Goal: Task Accomplishment & Management: Use online tool/utility

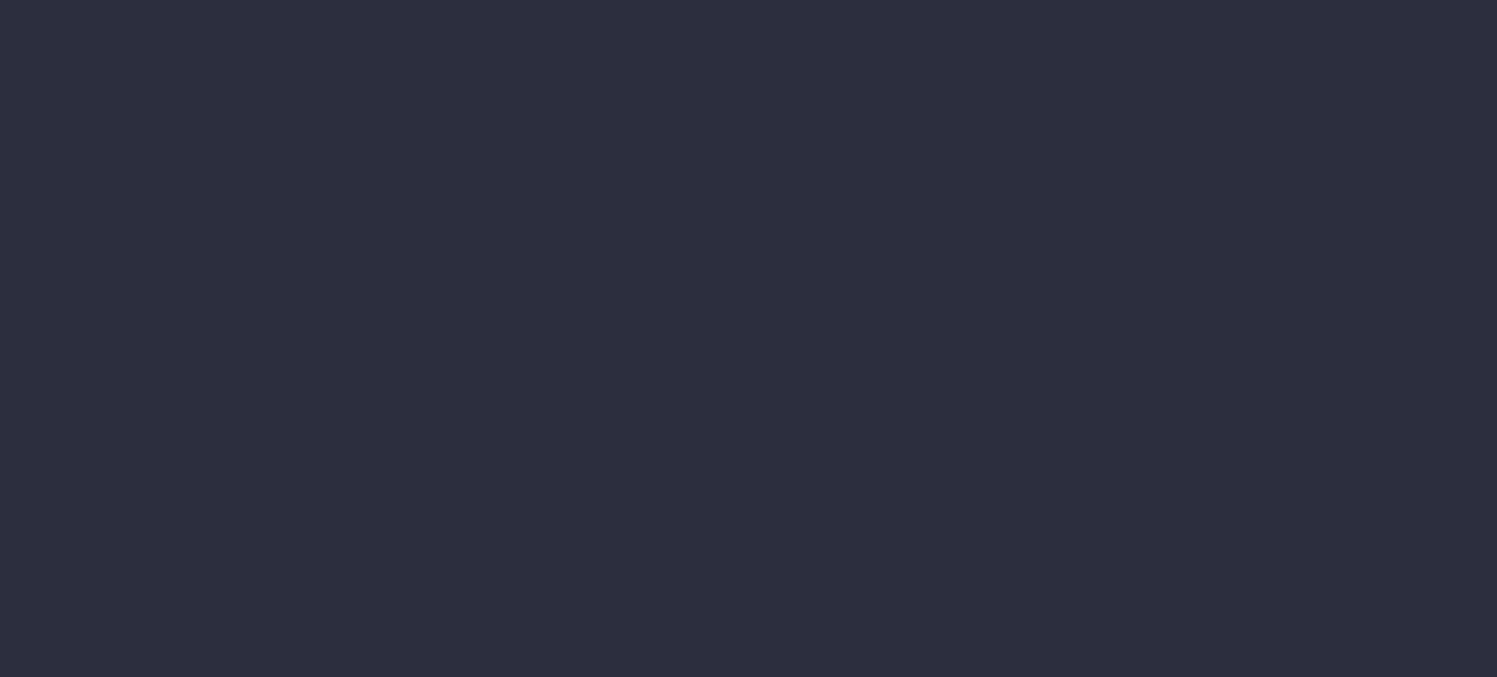
type input "[DATE] - [DATE]"
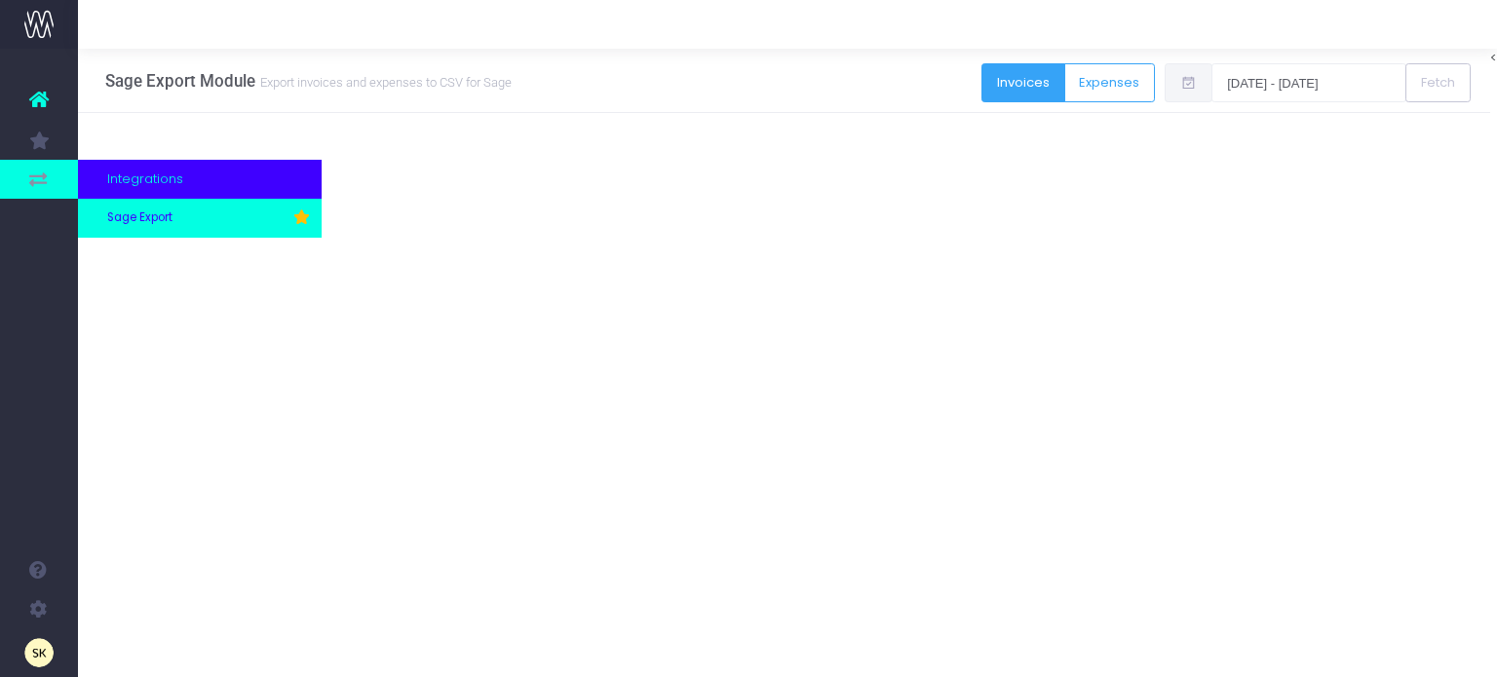
click at [163, 218] on span "Sage Export" at bounding box center [139, 219] width 65 height 18
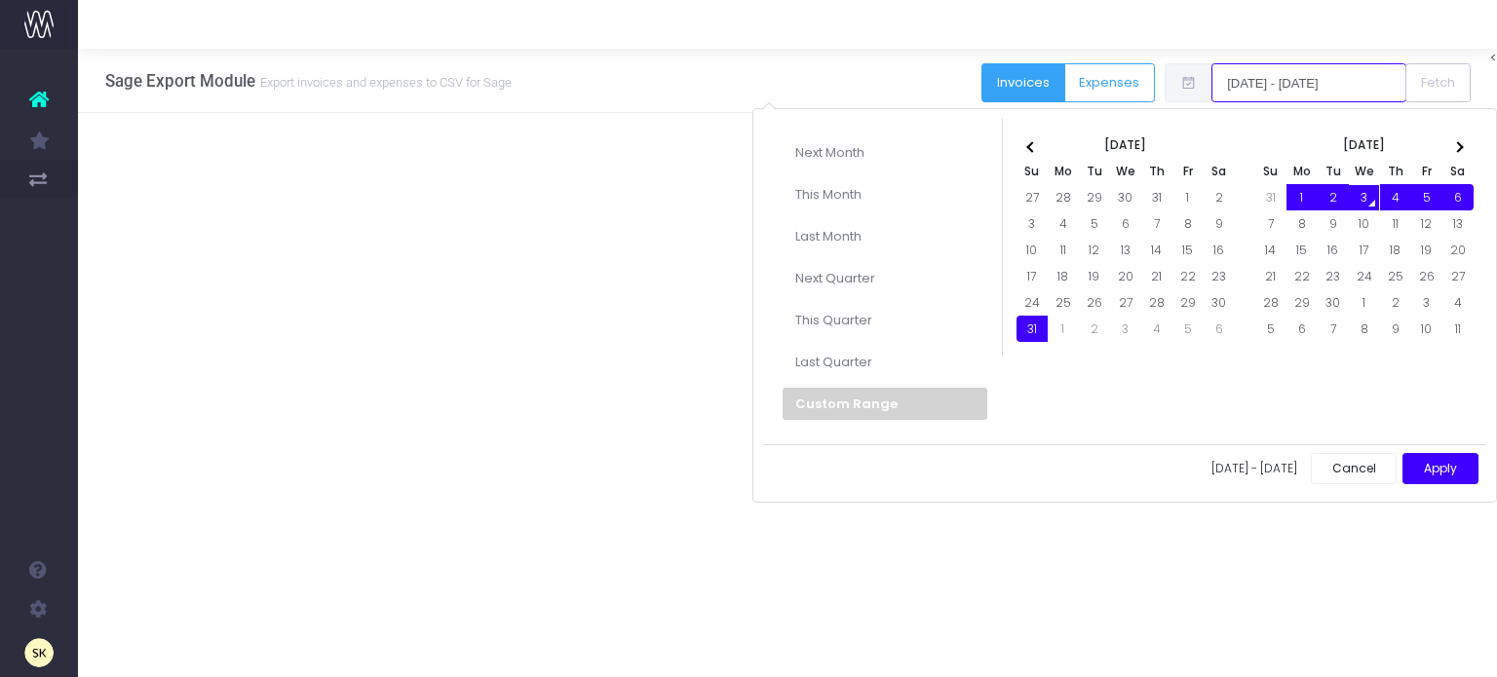
click at [1309, 83] on input "[DATE] - [DATE]" at bounding box center [1308, 82] width 195 height 39
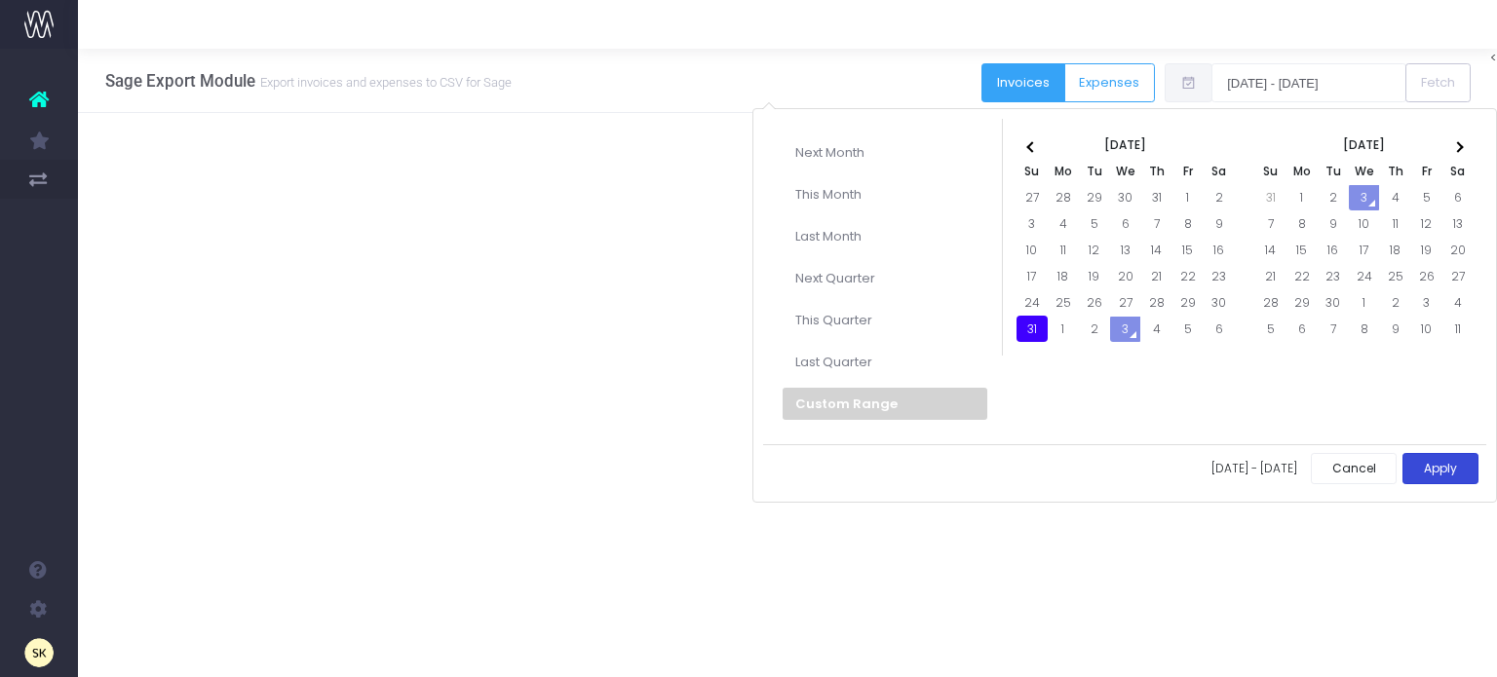
click at [1435, 459] on button "Apply" at bounding box center [1440, 469] width 76 height 32
type input "[DATE] - [DATE]"
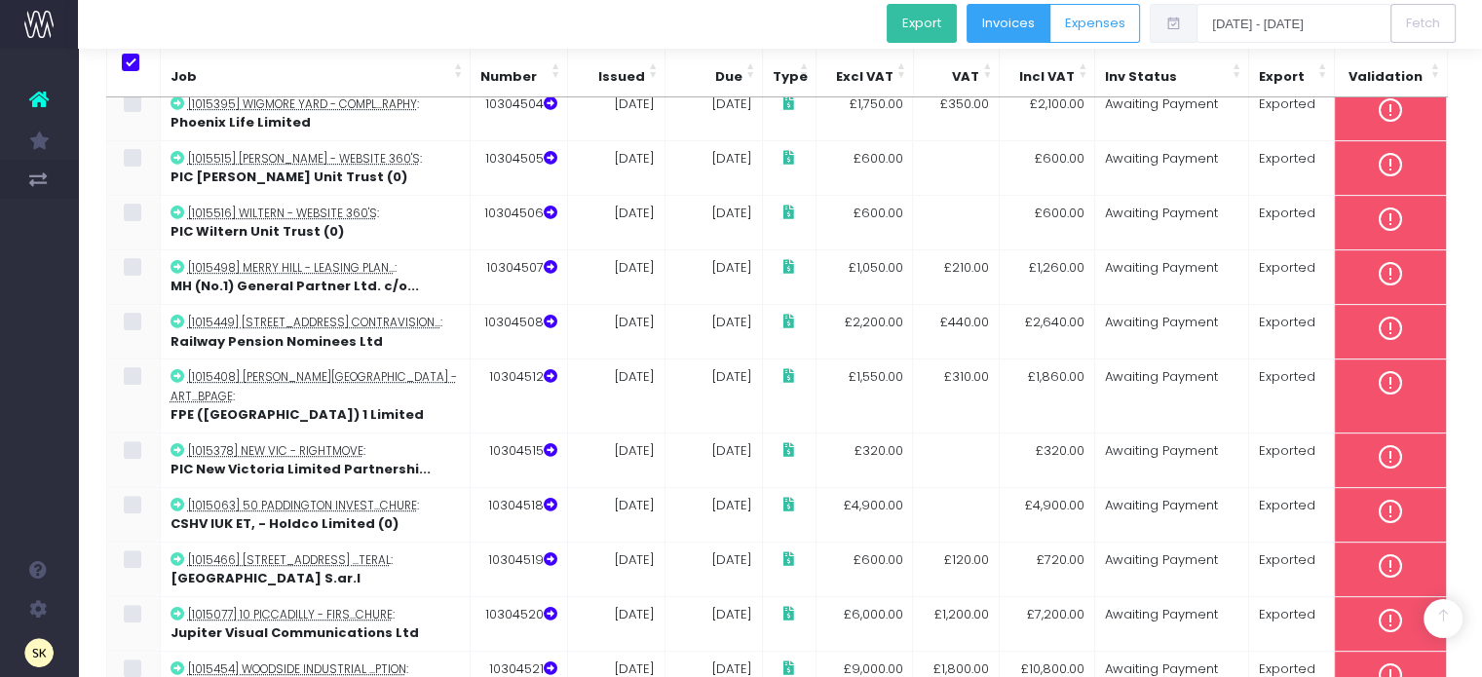
scroll to position [555, 0]
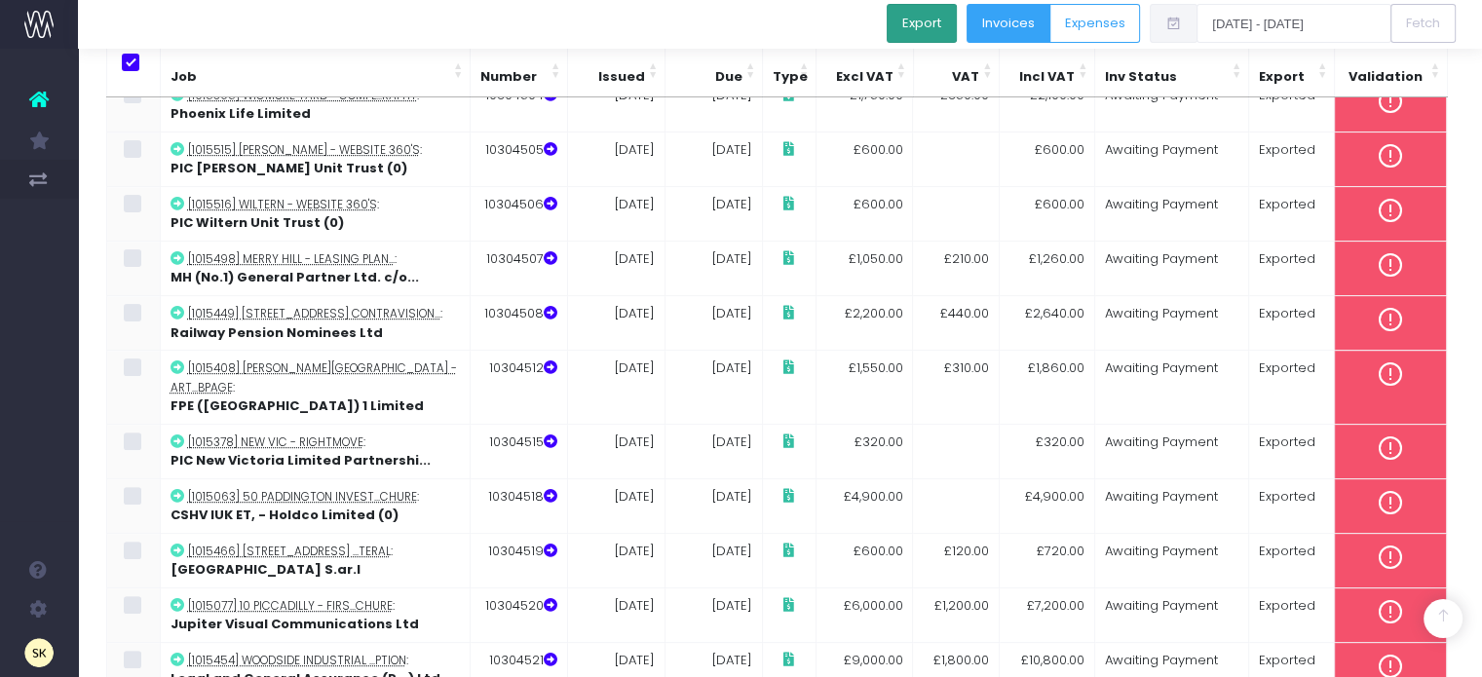
click at [923, 25] on button "Export" at bounding box center [922, 23] width 70 height 39
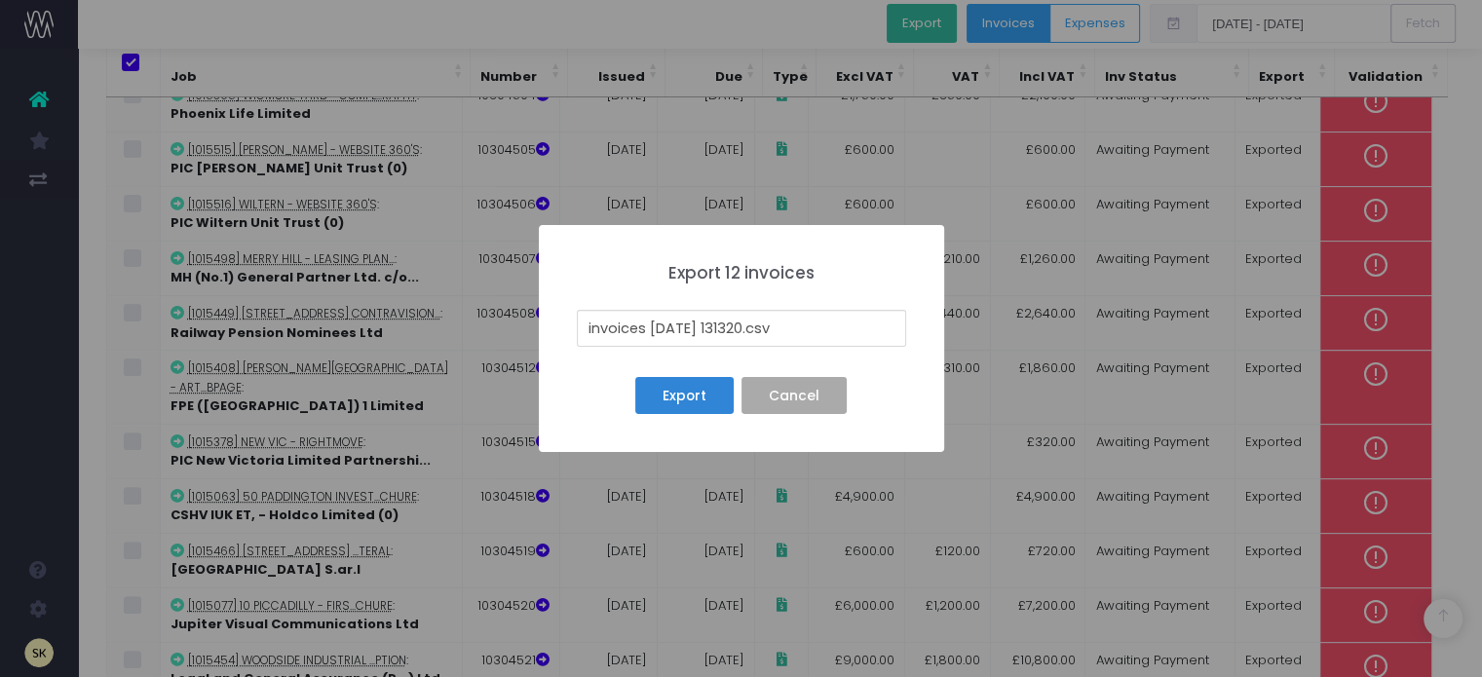
drag, startPoint x: 761, startPoint y: 330, endPoint x: 542, endPoint y: 327, distance: 219.3
click at [542, 327] on div "× Export 12 invoices invoices [DATE] 131320.csv Export No Cancel" at bounding box center [741, 338] width 405 height 227
type input "[DATE] SI _ B_ Batch.csv"
click at [694, 397] on button "Export" at bounding box center [683, 395] width 97 height 37
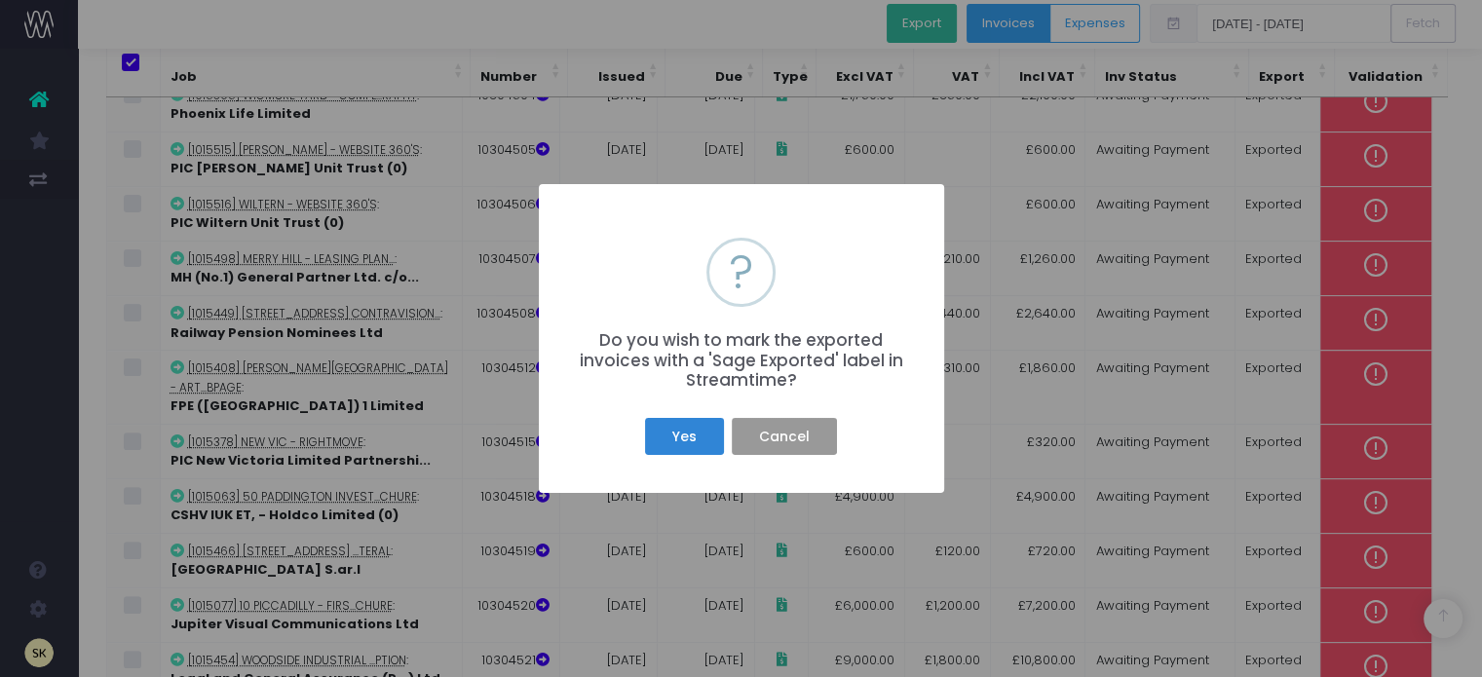
click at [780, 433] on button "Cancel" at bounding box center [784, 436] width 104 height 37
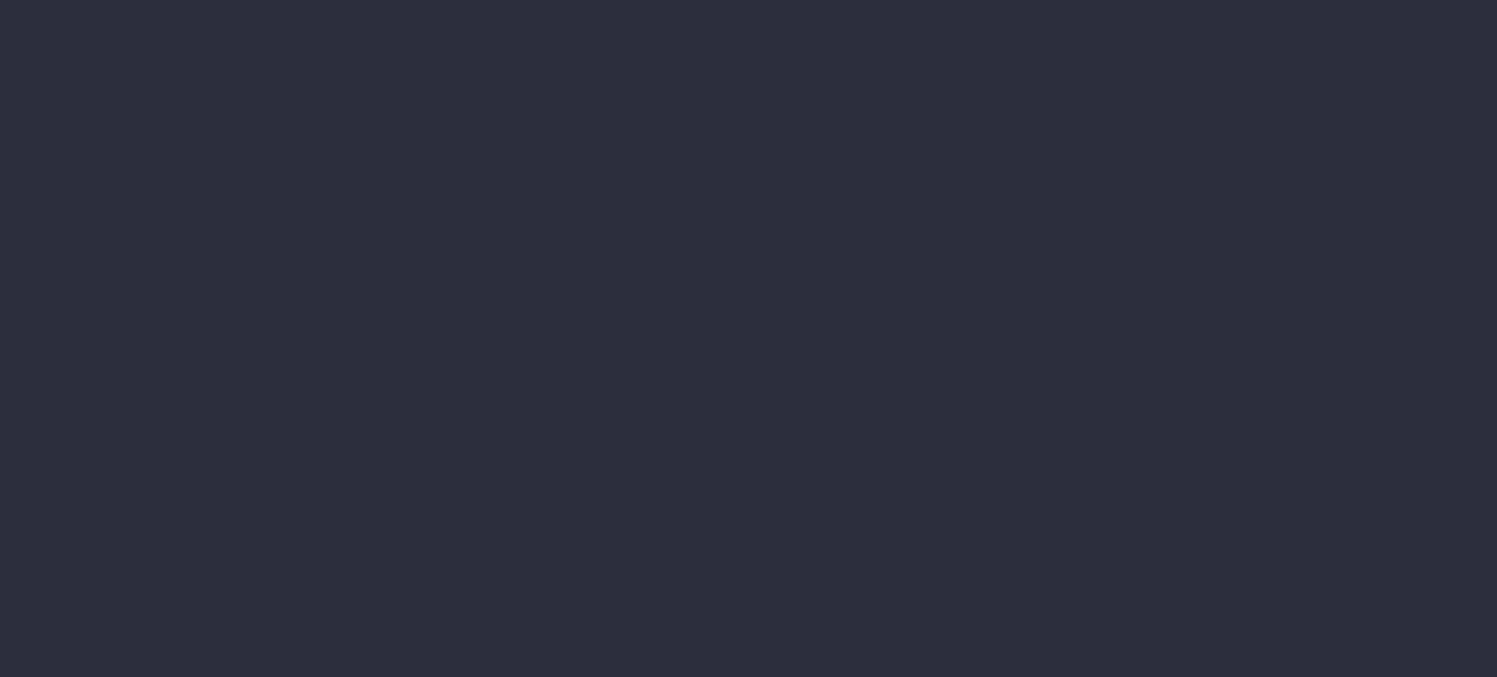
type input "[DATE] - [DATE]"
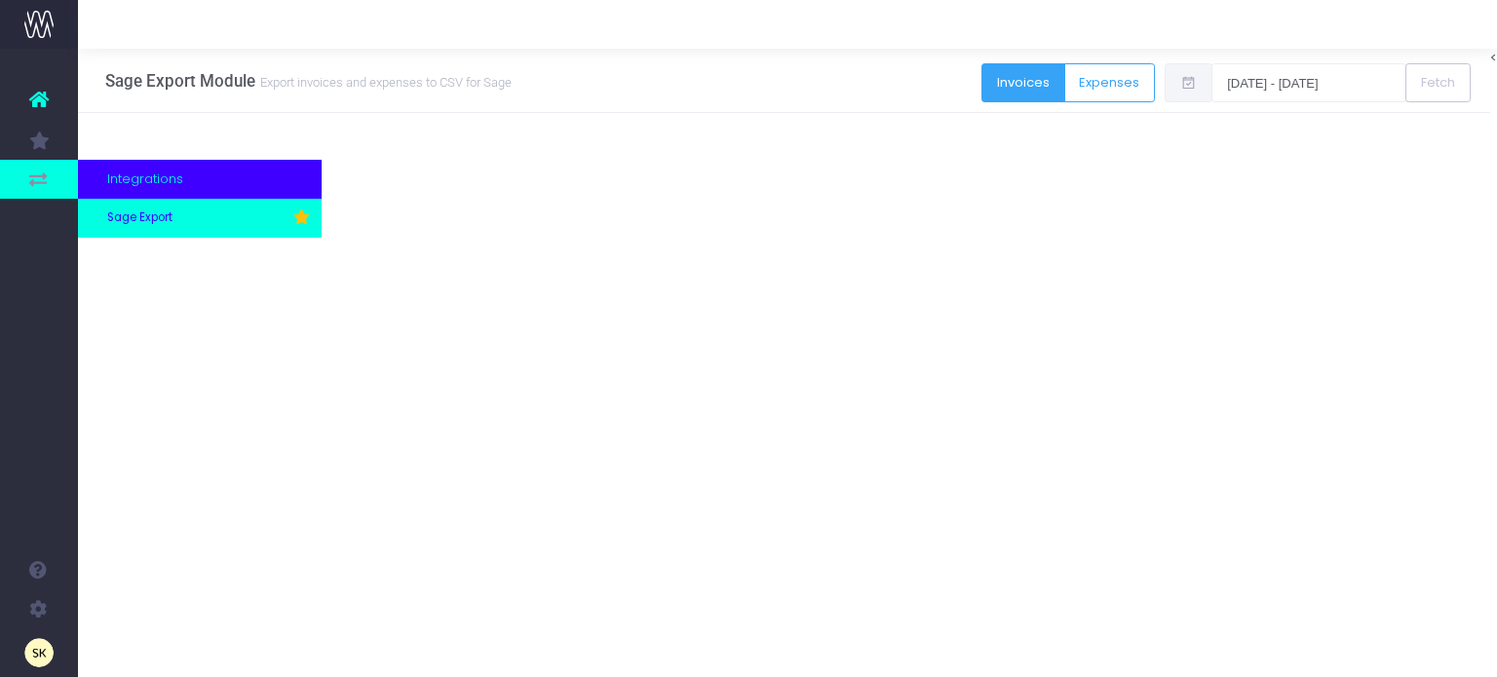
click at [160, 211] on span "Sage Export" at bounding box center [139, 219] width 65 height 18
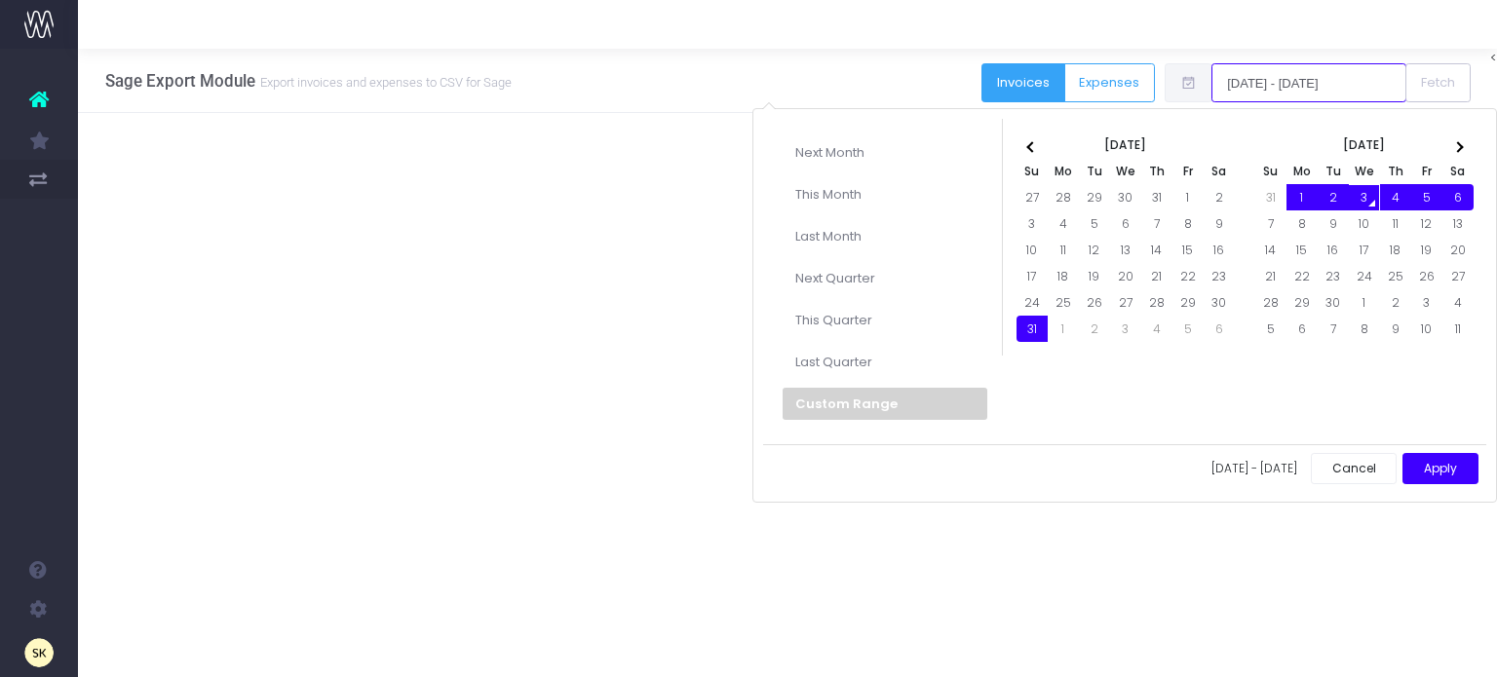
click at [1328, 79] on input "[DATE] - [DATE]" at bounding box center [1308, 82] width 195 height 39
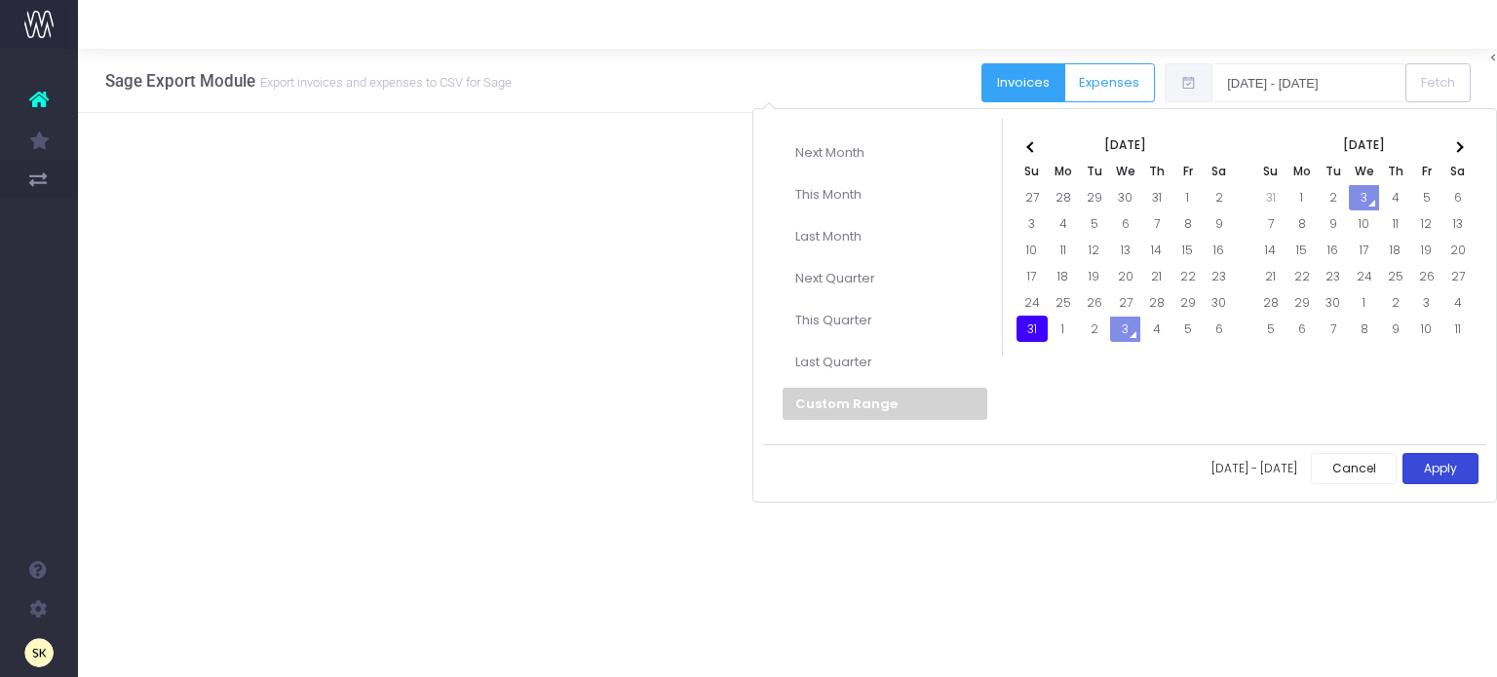
click at [1436, 470] on button "Apply" at bounding box center [1440, 469] width 76 height 32
type input "[DATE] - [DATE]"
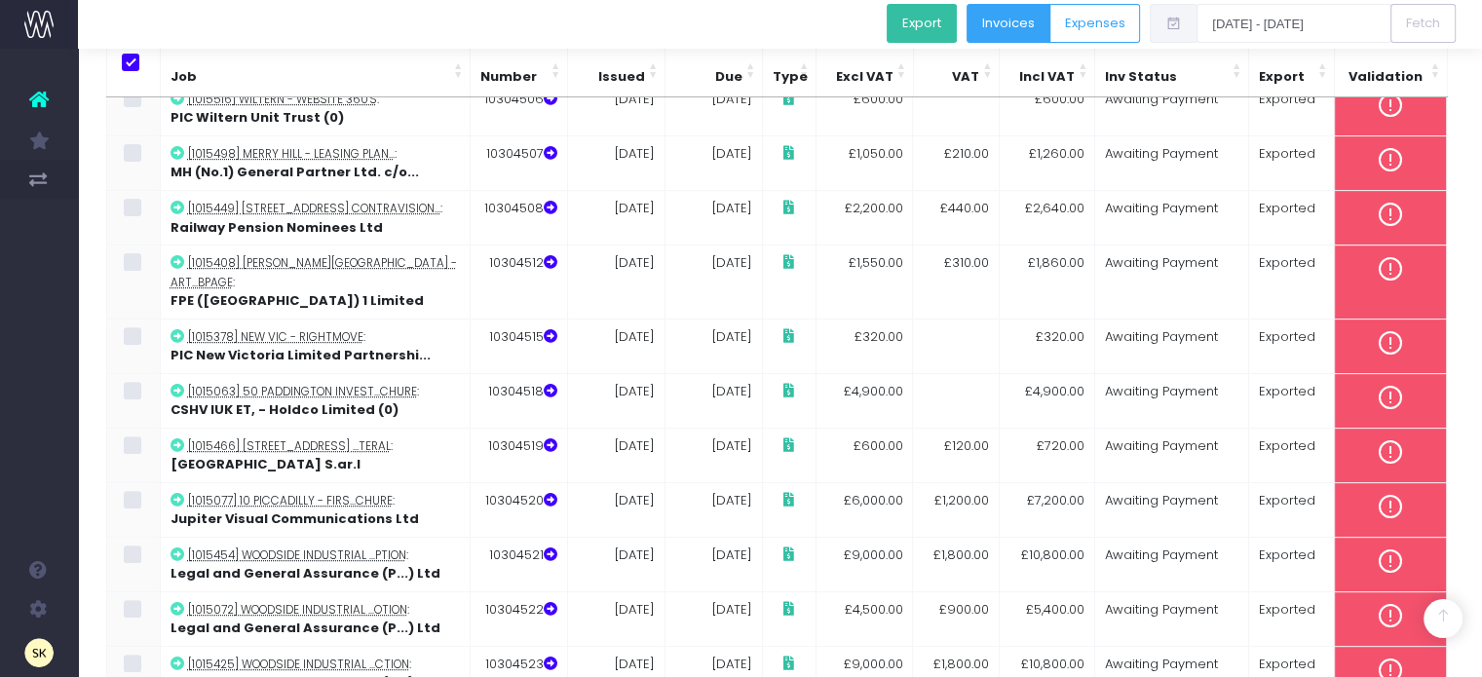
scroll to position [667, 0]
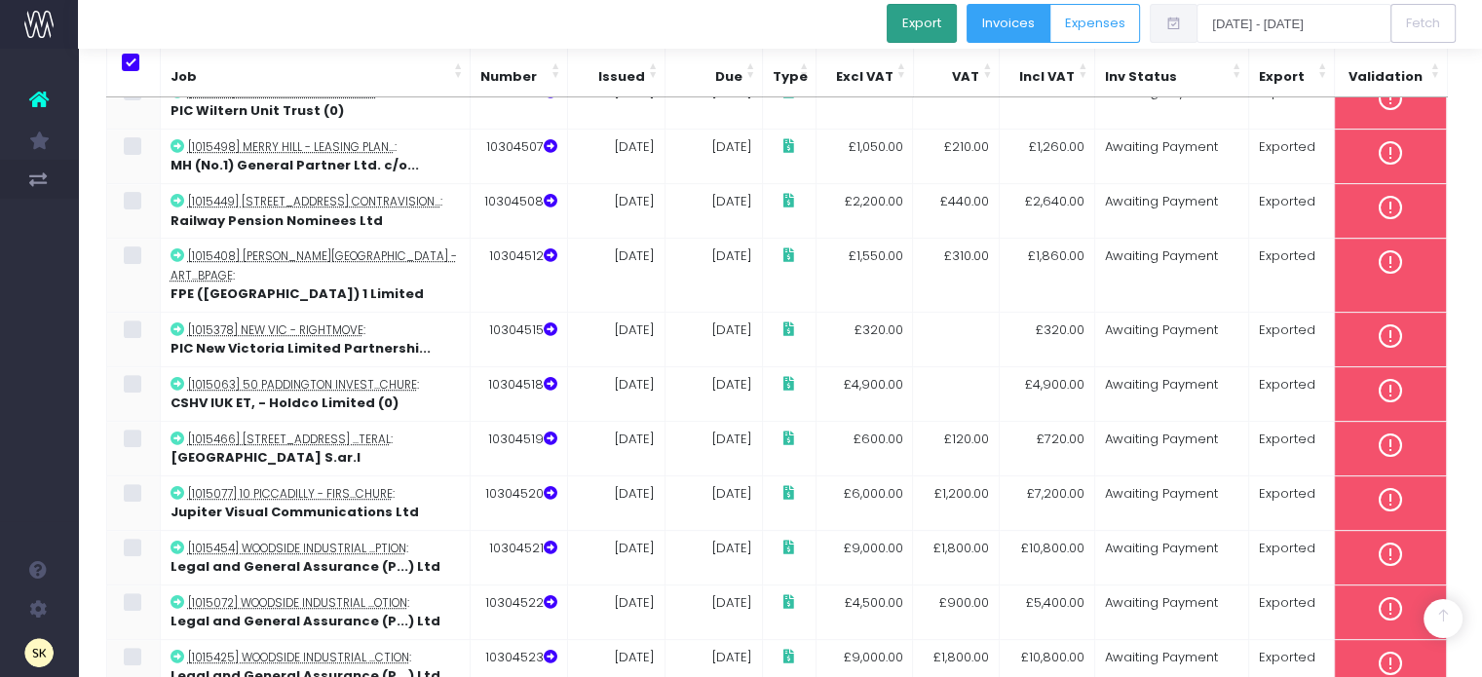
click at [936, 19] on button "Export" at bounding box center [922, 23] width 70 height 39
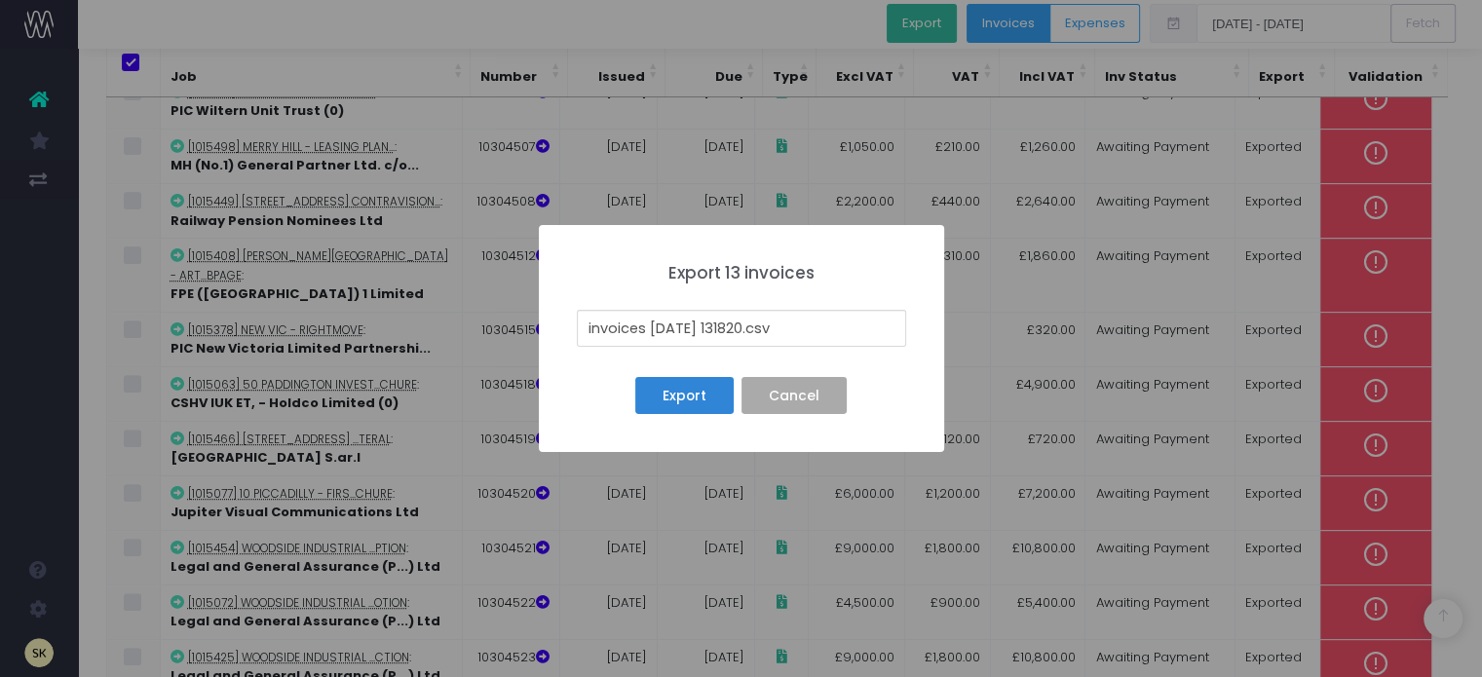
drag, startPoint x: 762, startPoint y: 326, endPoint x: 539, endPoint y: 334, distance: 223.3
click at [539, 334] on div "× Export 13 invoices invoices 25-09-03 131820.csv Export No Cancel" at bounding box center [741, 338] width 405 height 227
type input "31st AUG 25 SI _ B_ batch.csv"
click at [701, 392] on button "Export" at bounding box center [683, 395] width 97 height 37
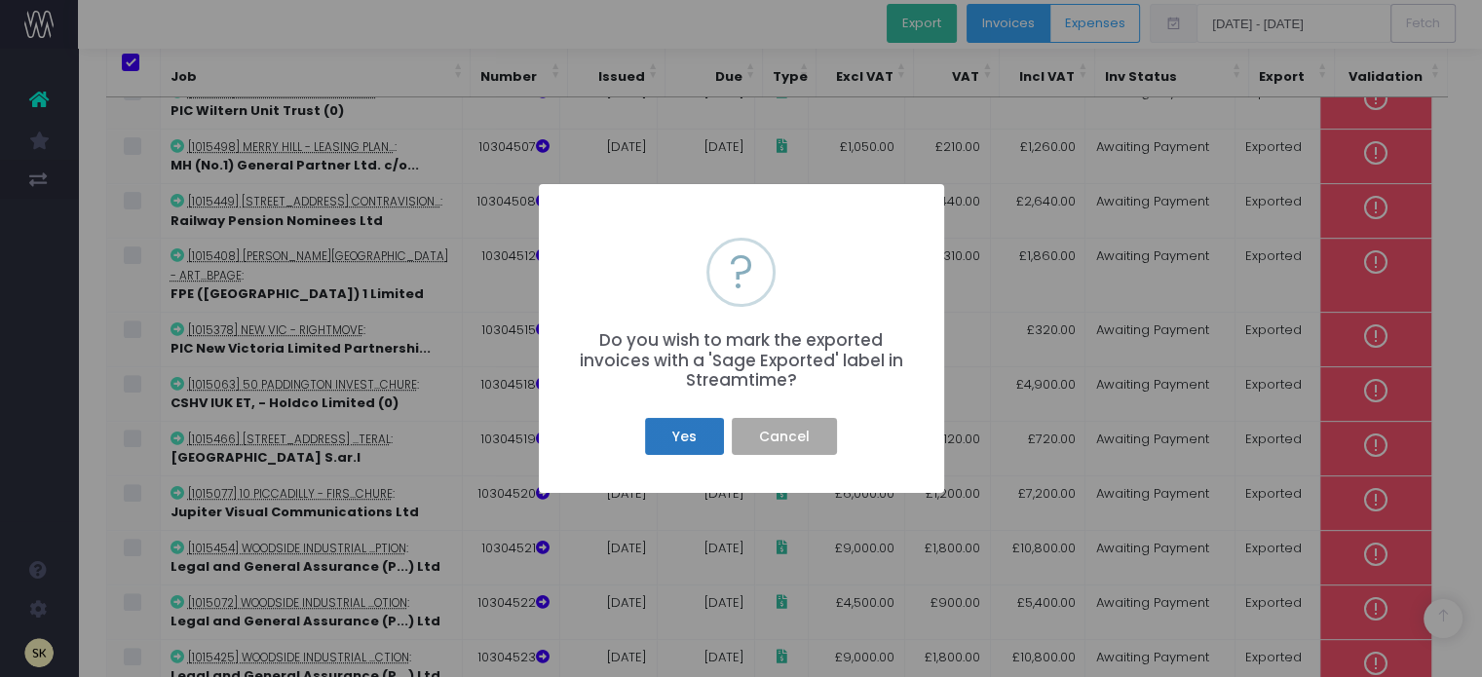
click at [675, 432] on button "Yes" at bounding box center [684, 436] width 78 height 37
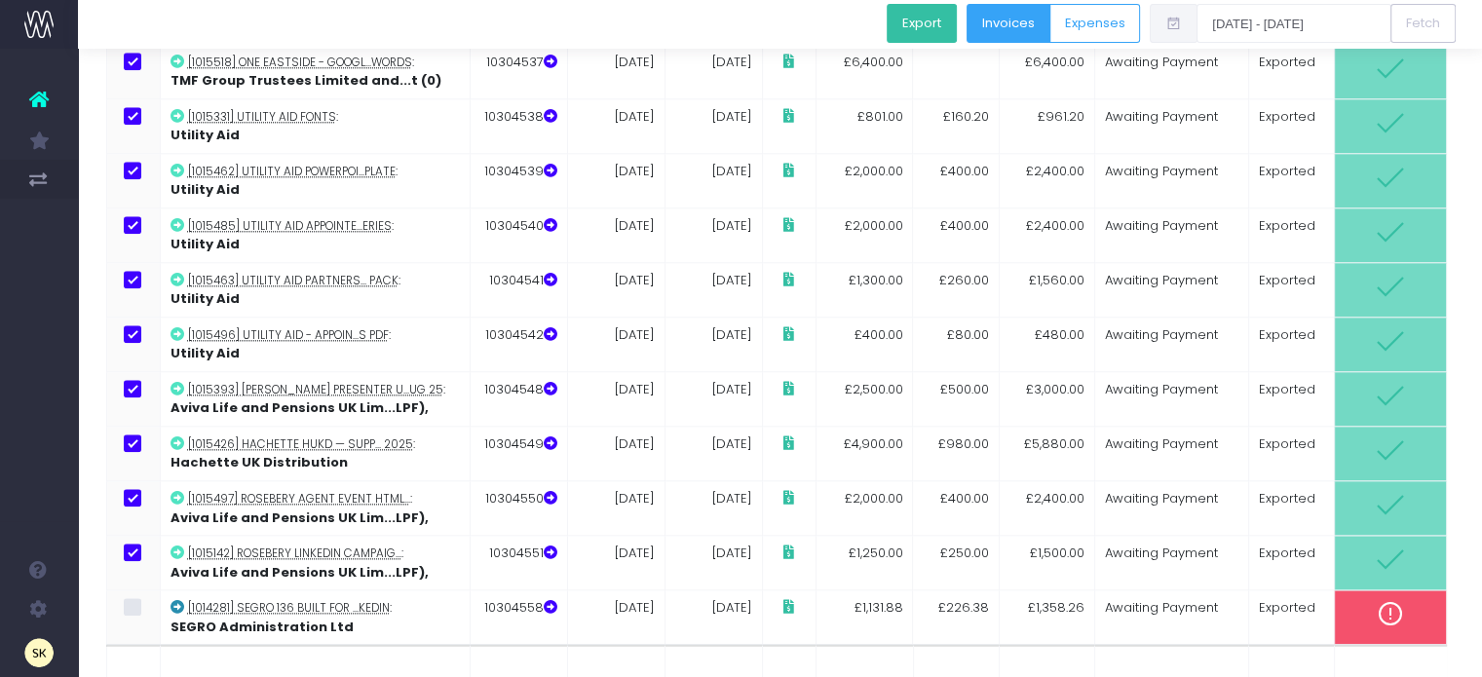
scroll to position [0, 0]
